Goal: Check status: Check status

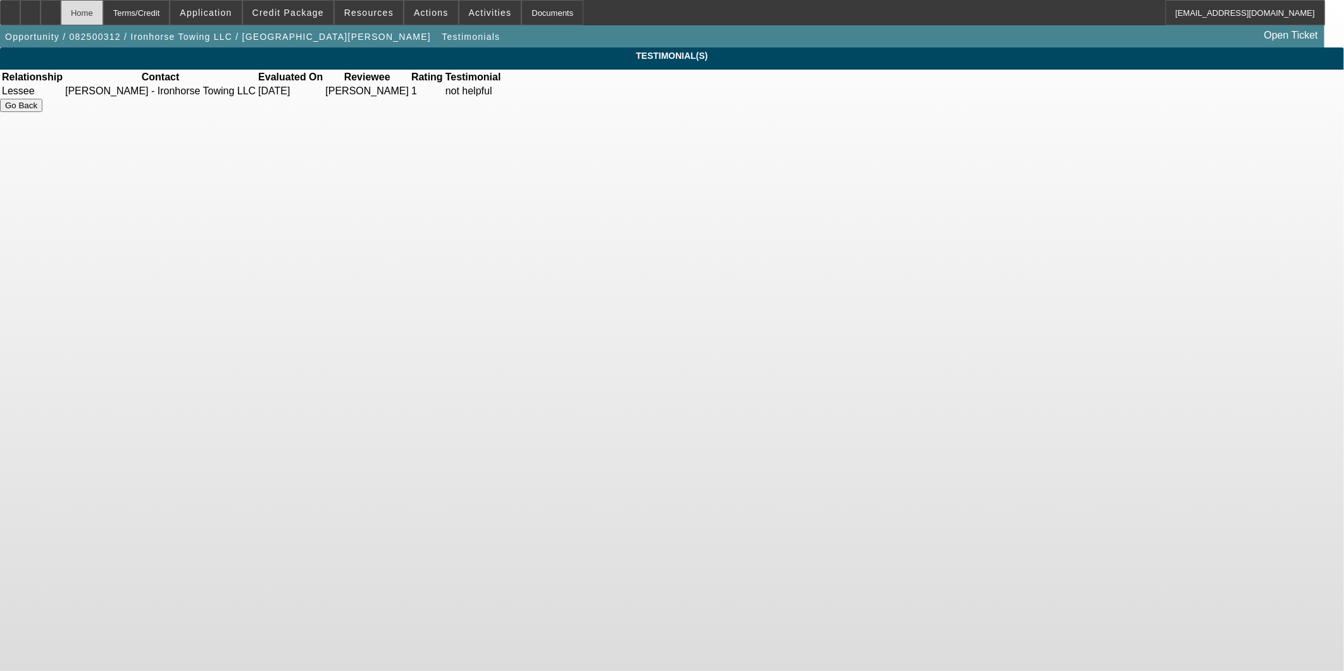
click at [135, 13] on div "Terms/Credit" at bounding box center [136, 12] width 67 height 25
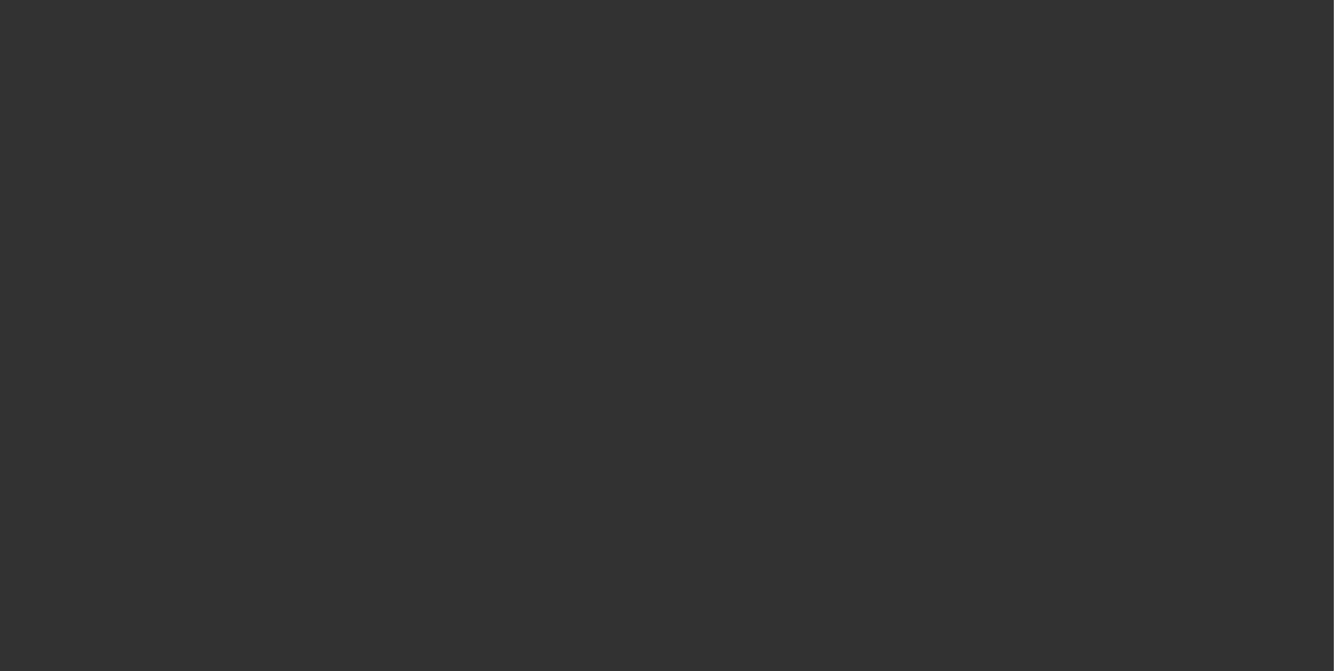
scroll to position [496, 0]
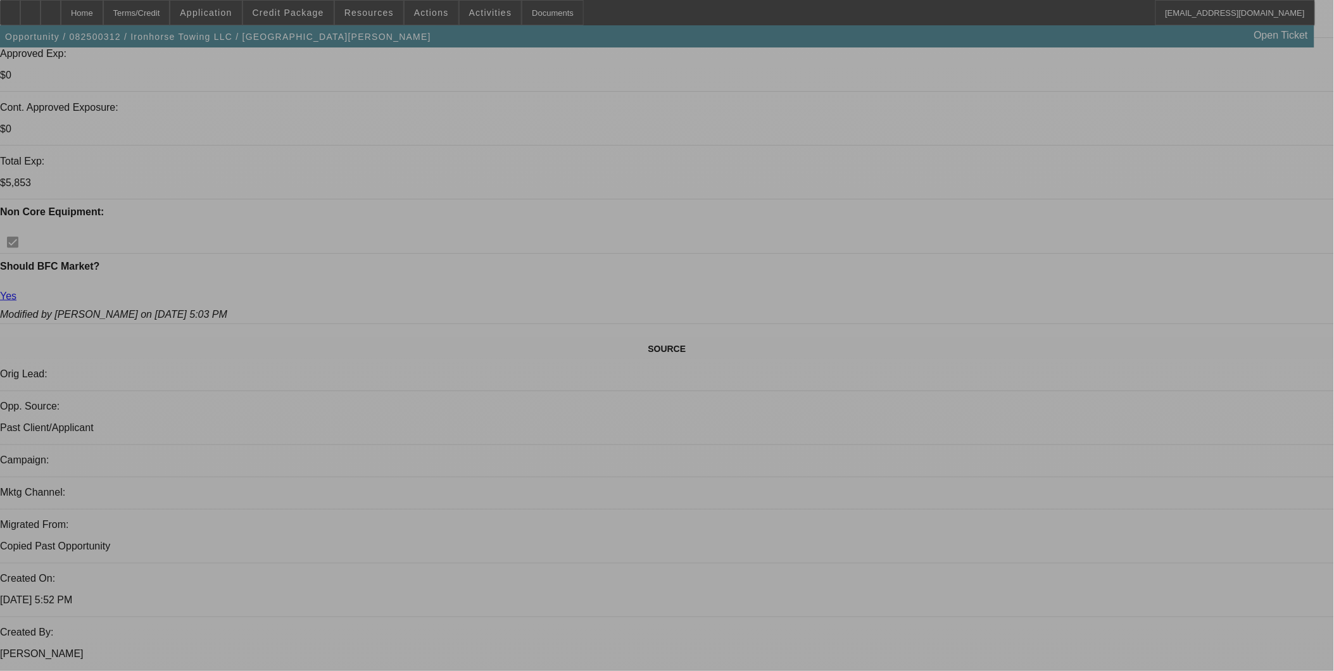
select select "0"
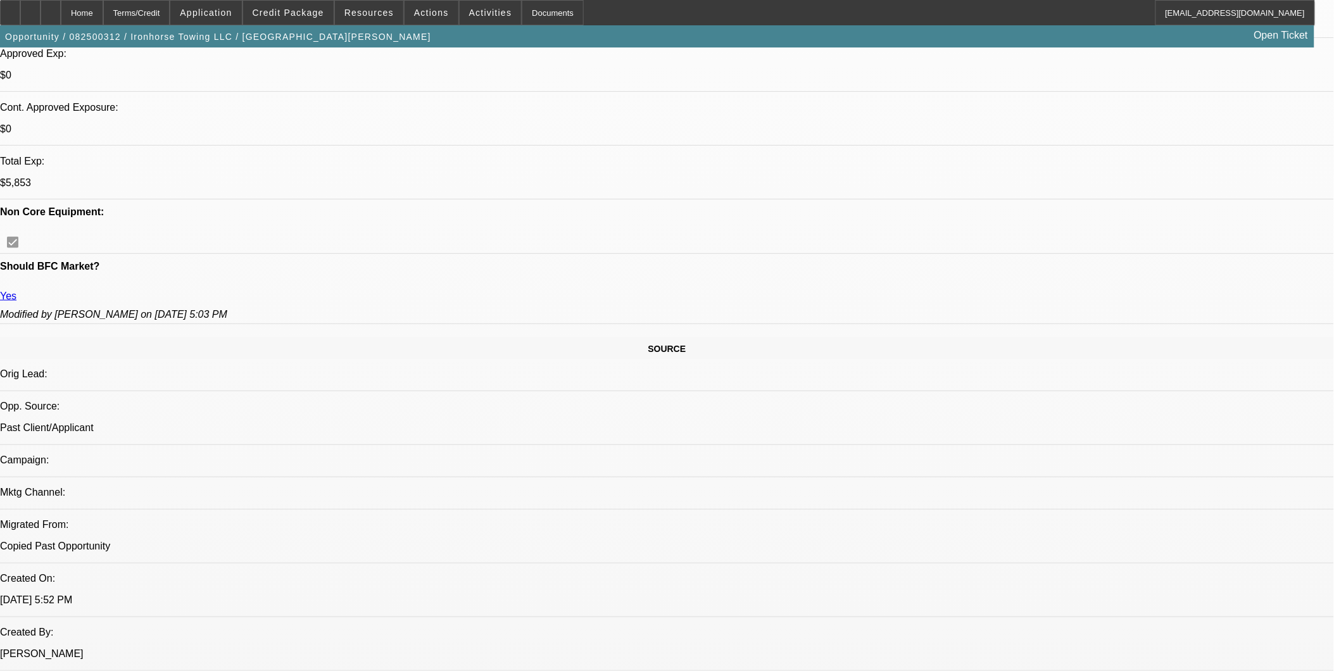
select select "0"
select select "0.1"
select select "0"
select select "0.1"
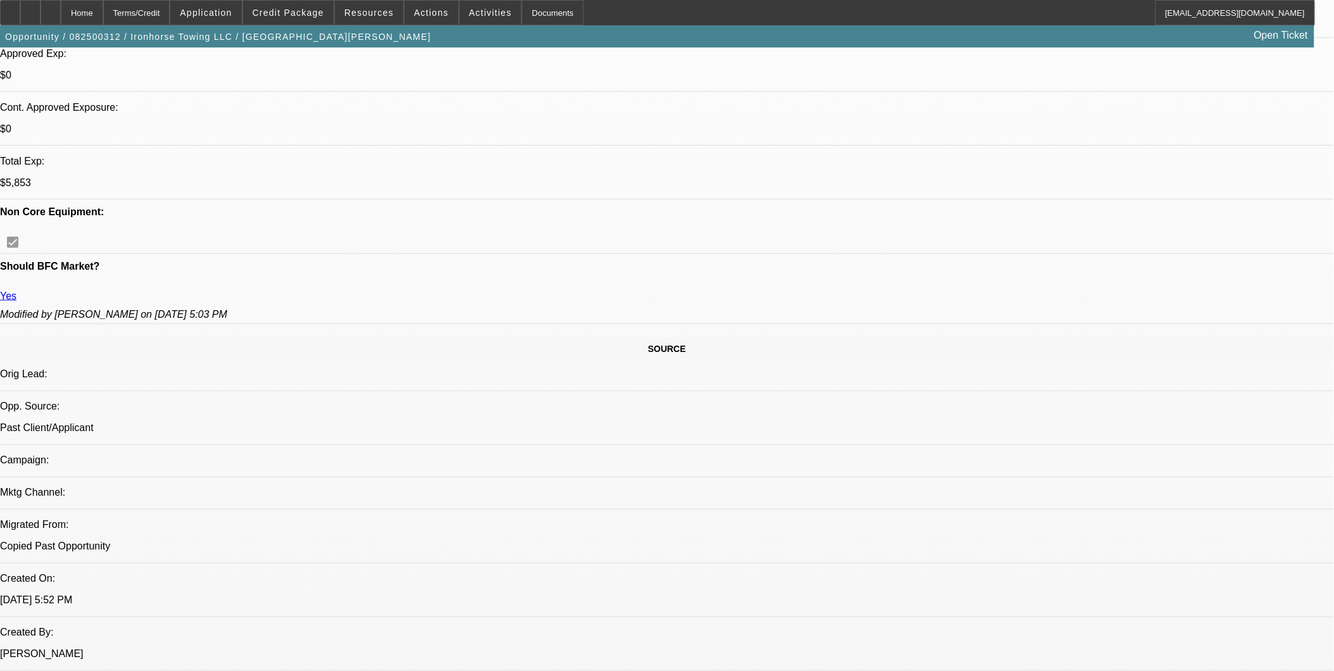
select select "0"
select select "0.1"
select select "1"
select select "3"
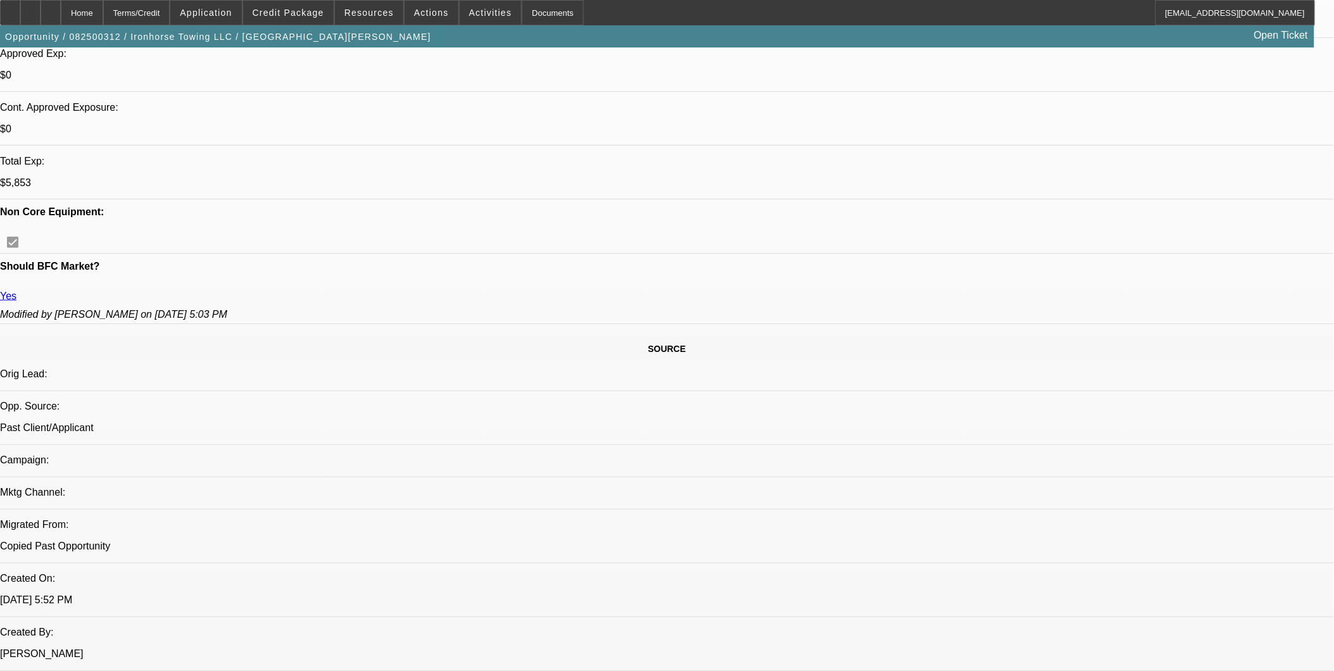
select select "4"
select select "1"
select select "3"
select select "4"
select select "1"
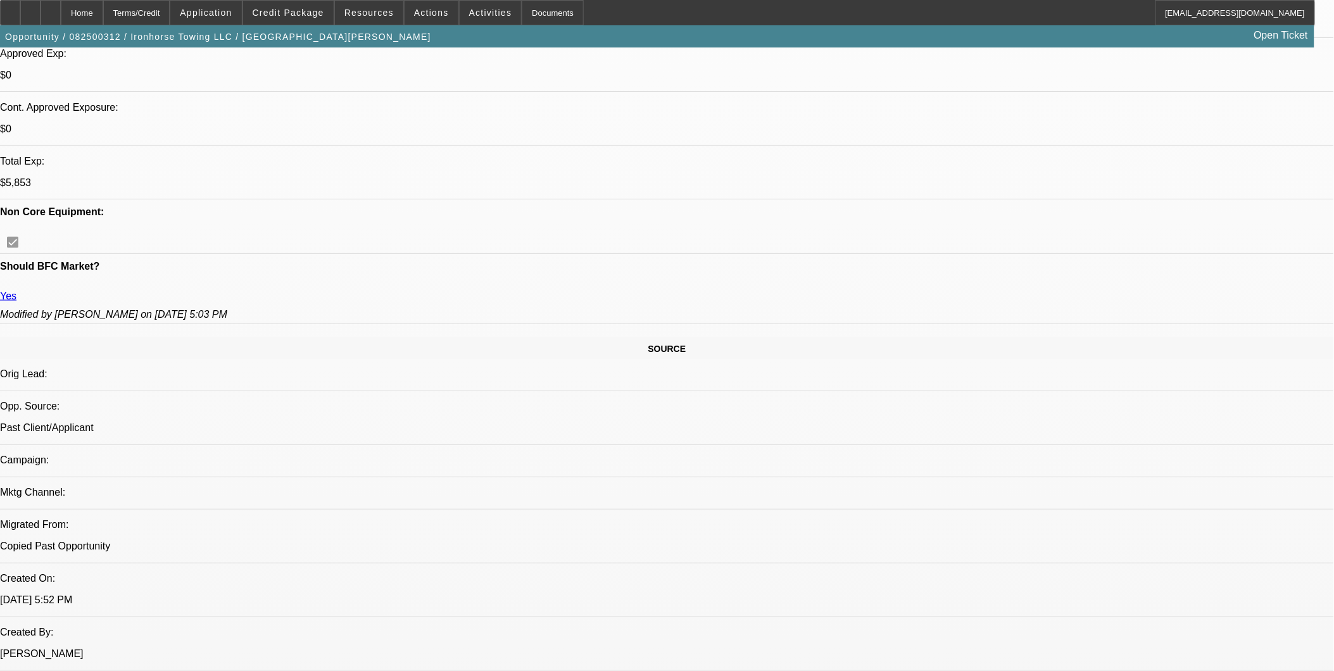
select select "3"
select select "4"
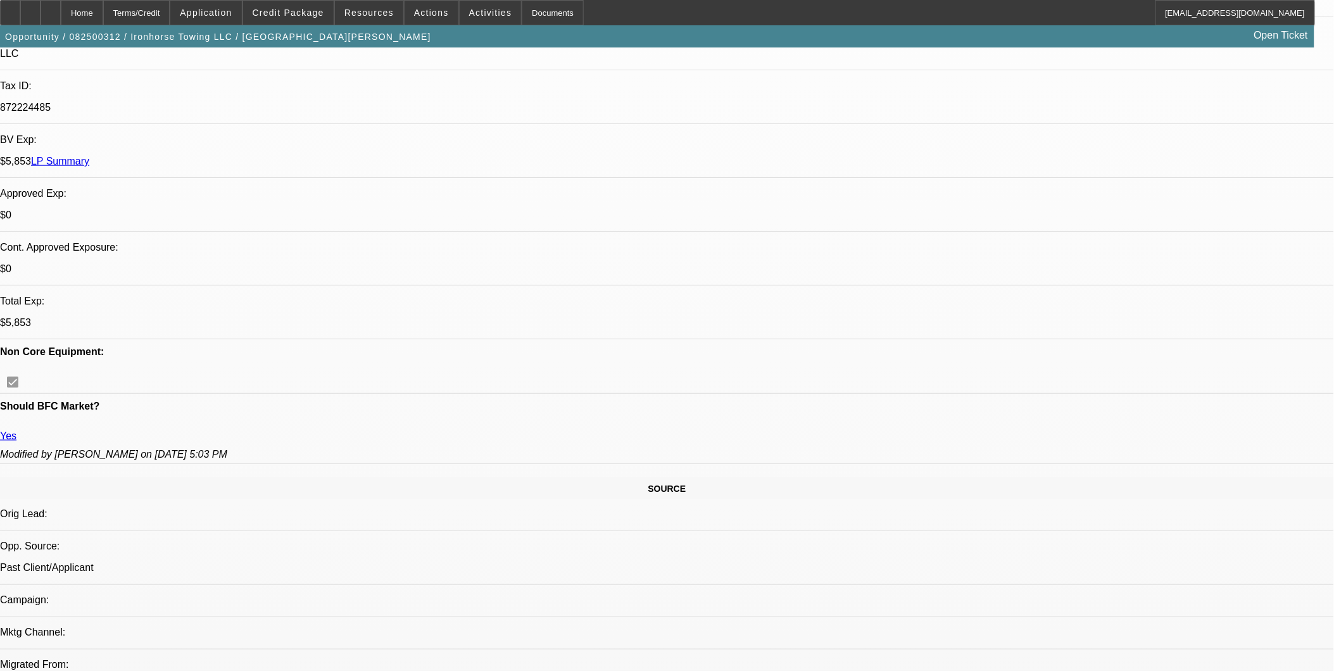
scroll to position [285, 0]
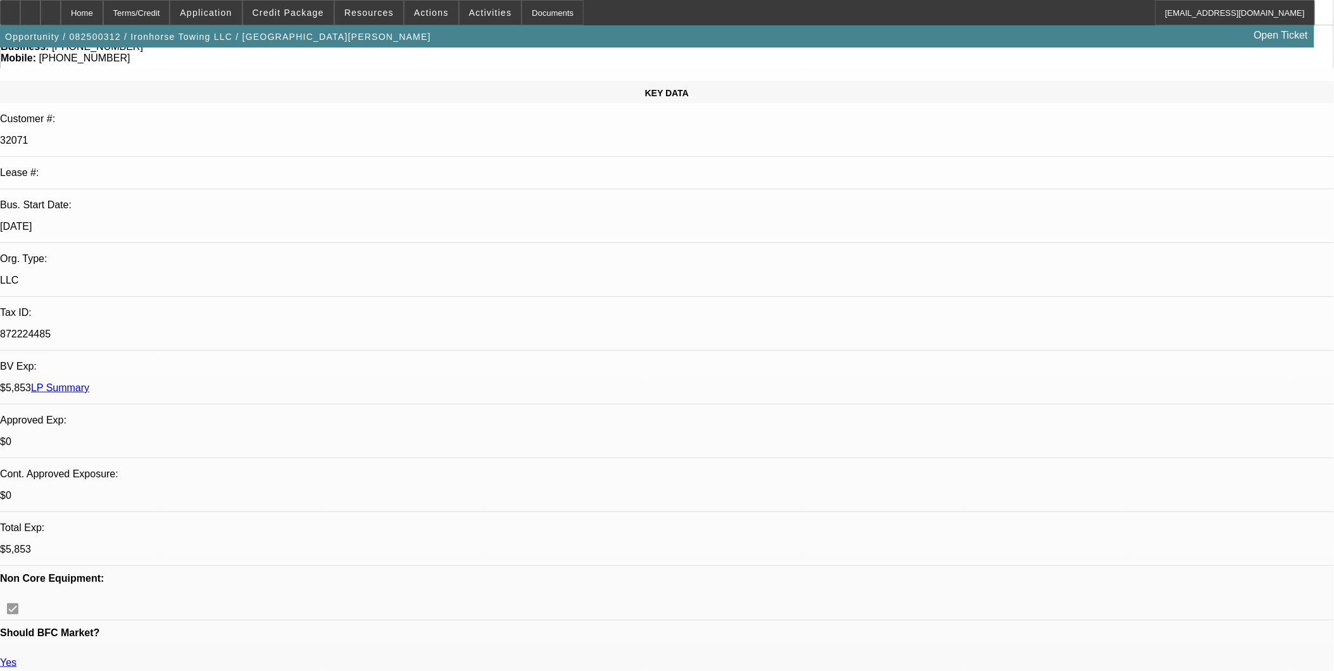
scroll to position [220, 0]
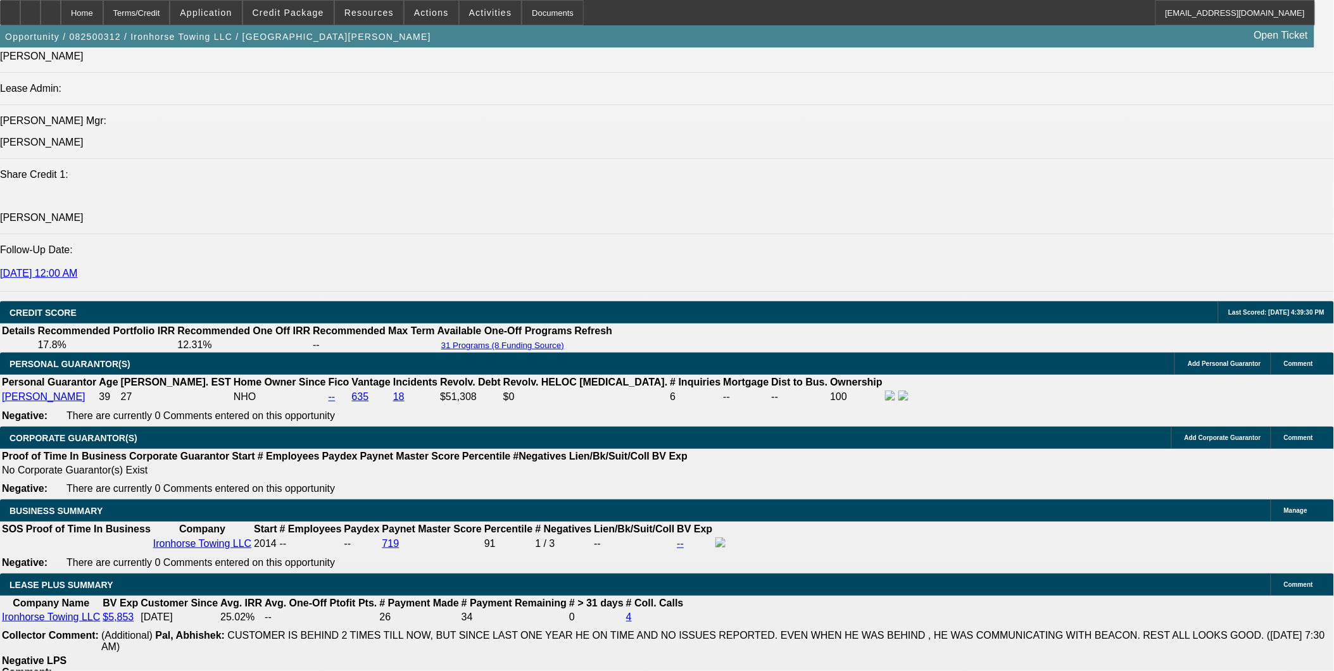
scroll to position [1768, 0]
